Goal: Information Seeking & Learning: Learn about a topic

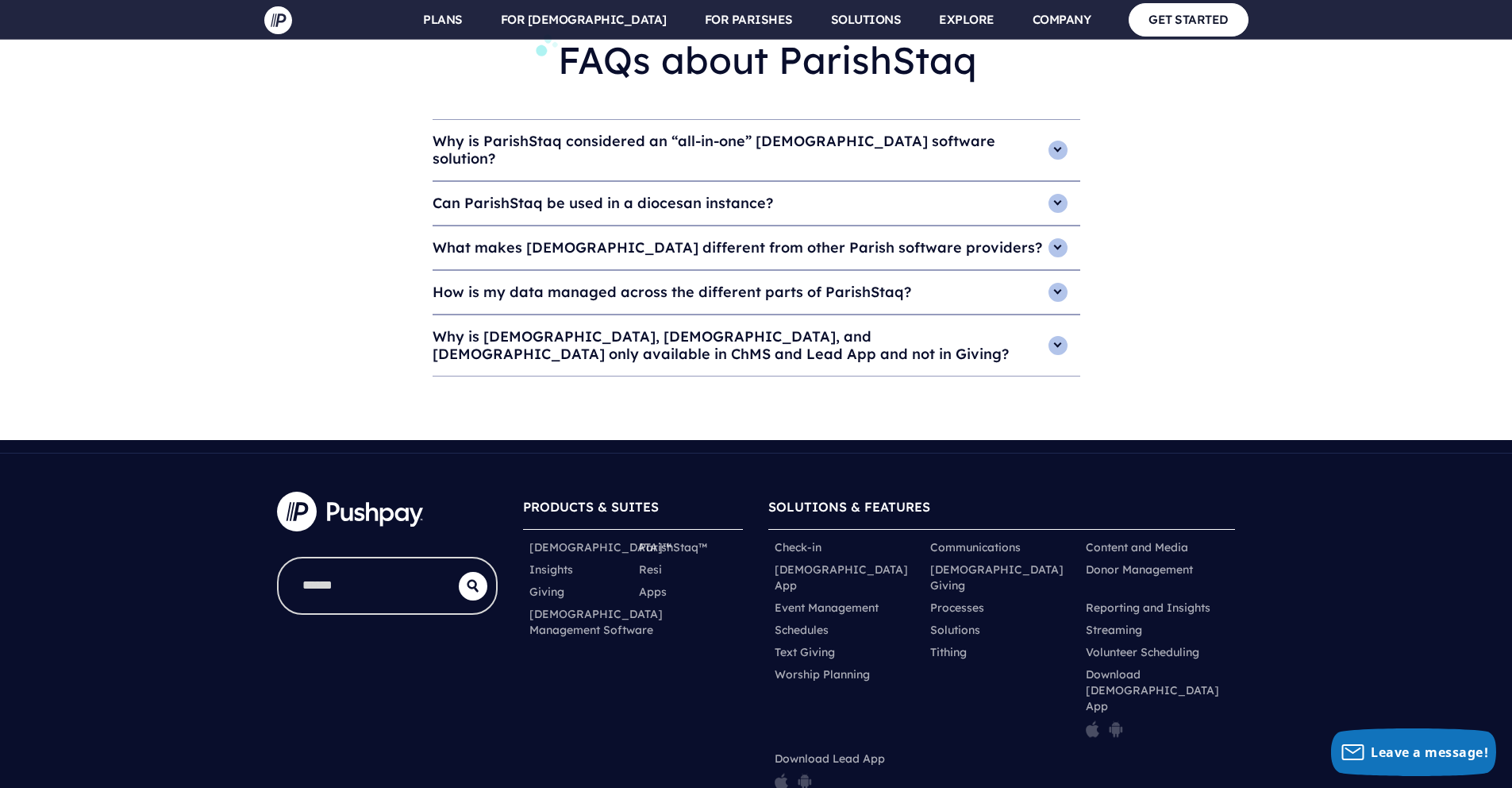
scroll to position [6939, 0]
